Goal: Unclear

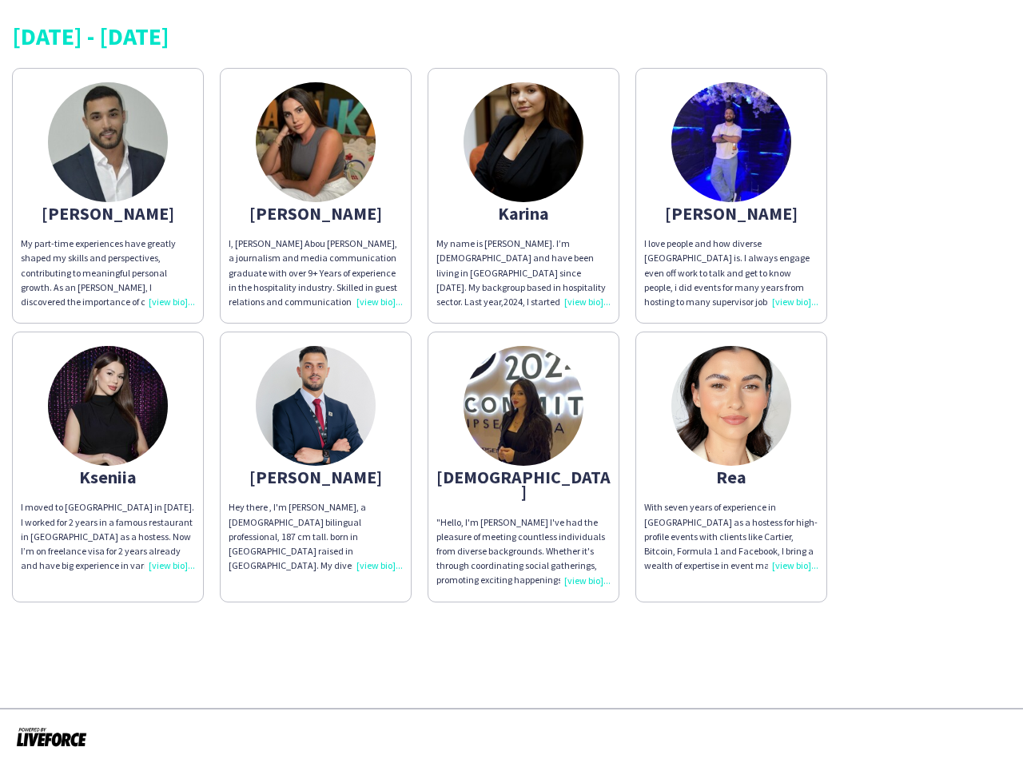
click at [511, 383] on img at bounding box center [523, 406] width 120 height 120
click at [108, 196] on img at bounding box center [108, 142] width 120 height 120
click at [316, 196] on img at bounding box center [316, 142] width 120 height 120
click at [523, 196] on img at bounding box center [523, 142] width 120 height 120
click at [731, 196] on img at bounding box center [731, 142] width 120 height 120
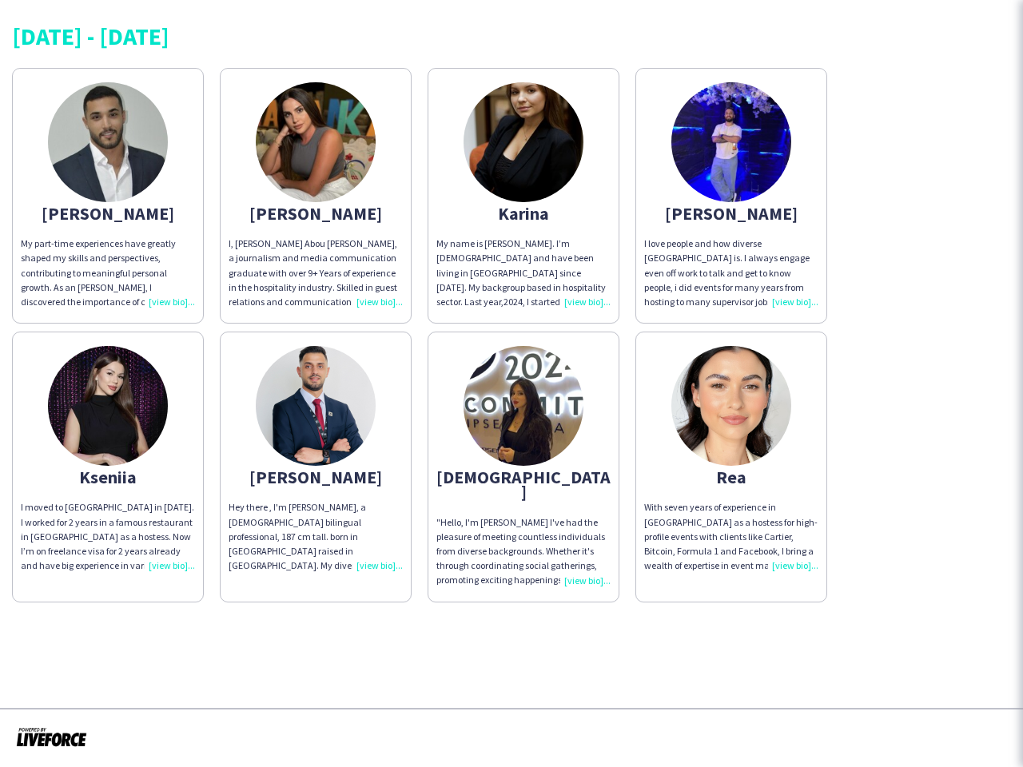
click at [108, 459] on img at bounding box center [108, 406] width 120 height 120
click at [316, 459] on img at bounding box center [316, 406] width 120 height 120
click at [523, 459] on img at bounding box center [523, 406] width 120 height 120
click at [731, 459] on img at bounding box center [731, 406] width 120 height 120
